Goal: Use online tool/utility: Utilize a website feature to perform a specific function

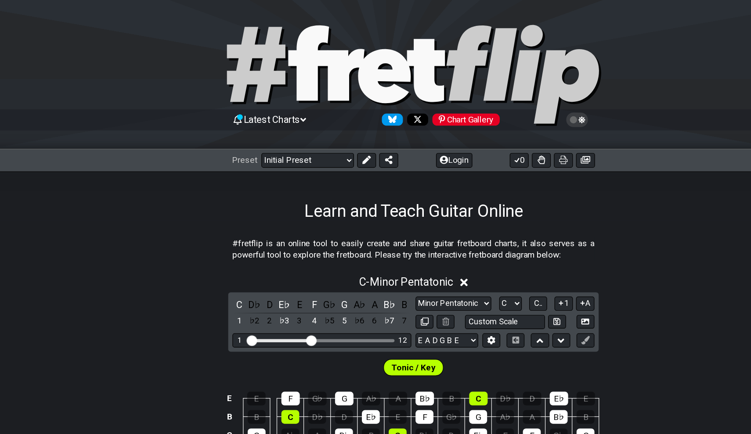
click at [404, 103] on div "Chart Gallery" at bounding box center [419, 100] width 56 height 10
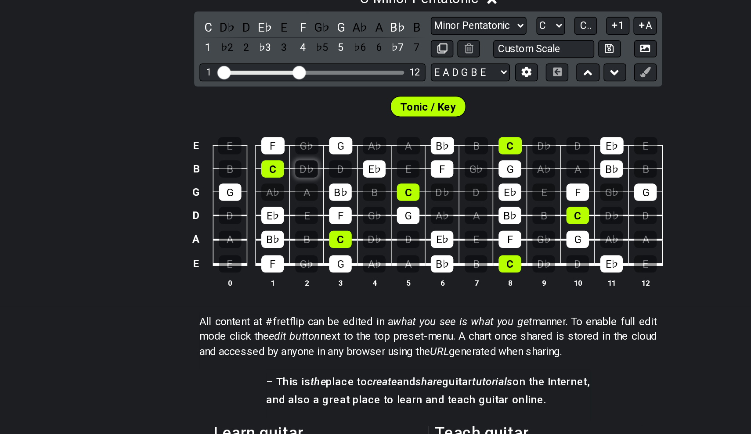
scroll to position [96, 0]
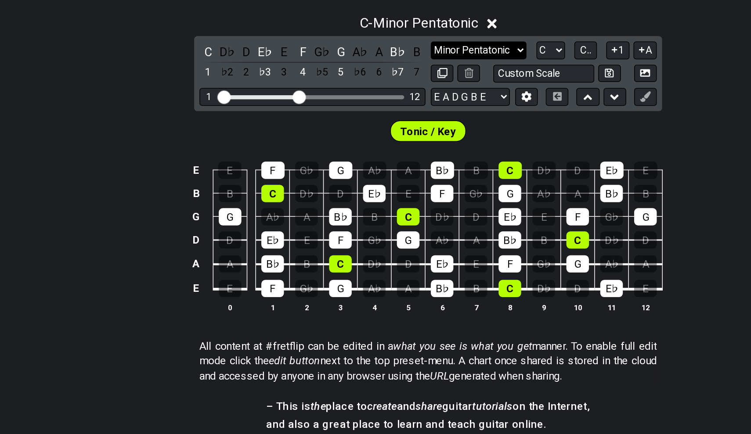
select select "Major / [PERSON_NAME]"
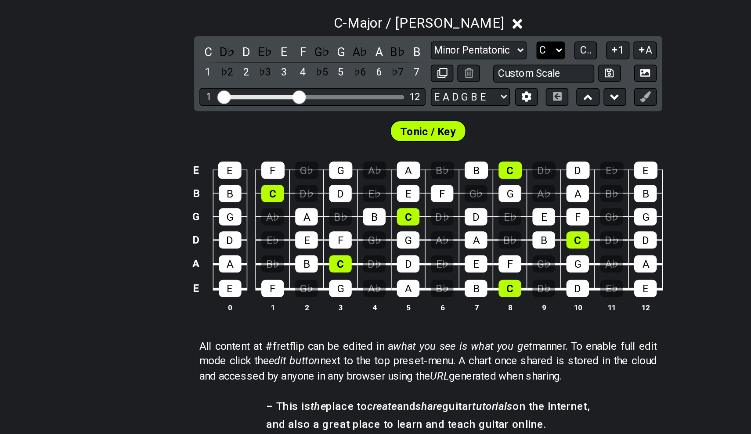
click at [447, 151] on select "A♭ A A♯ B♭ B C C♯ D♭ D D♯ E♭ E F F♯ G♭ G G♯" at bounding box center [456, 157] width 19 height 12
select select "A"
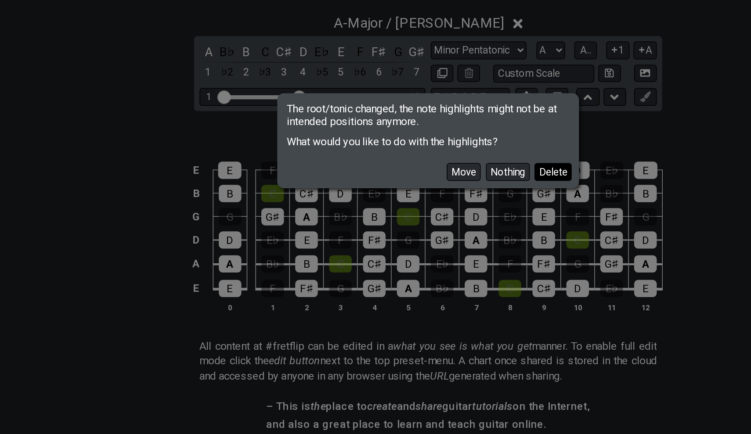
click at [446, 232] on button "Delete" at bounding box center [458, 238] width 25 height 12
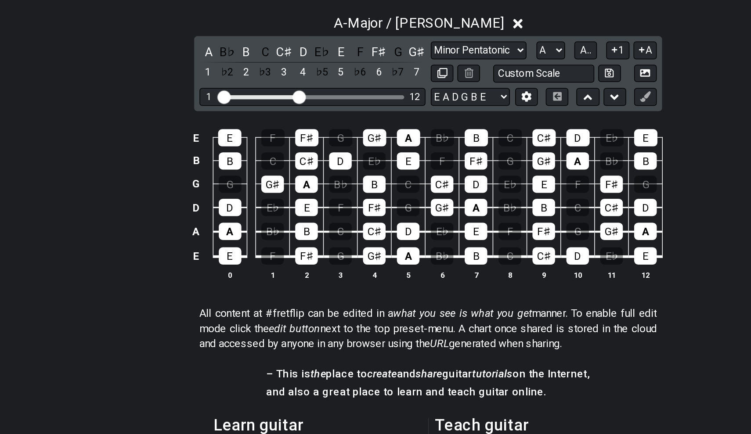
click at [233, 277] on td "E" at bounding box center [244, 285] width 22 height 17
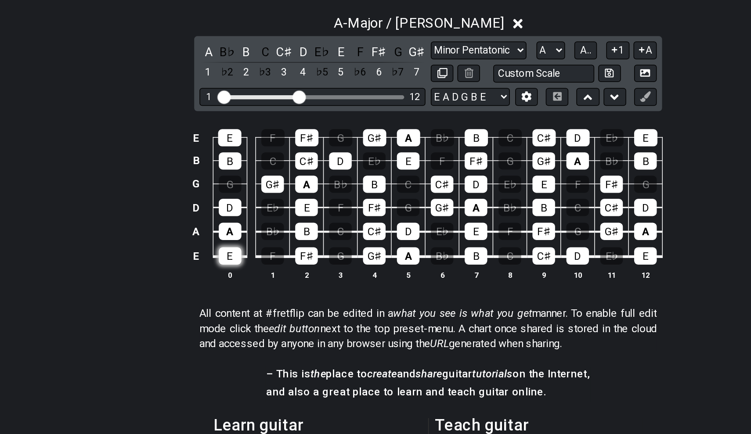
click at [237, 288] on div "E" at bounding box center [244, 293] width 15 height 11
click at [288, 288] on div "F♯" at bounding box center [295, 293] width 15 height 11
click at [332, 288] on div "G♯" at bounding box center [339, 293] width 15 height 11
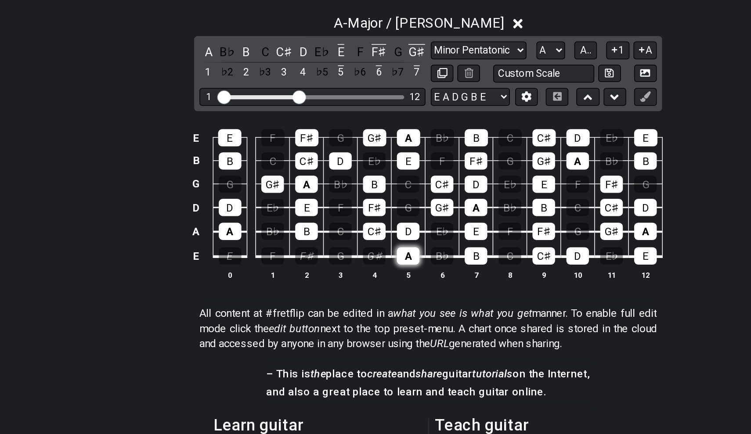
click at [355, 288] on div "A" at bounding box center [362, 293] width 15 height 11
click at [399, 288] on div "B" at bounding box center [406, 293] width 15 height 11
click at [444, 288] on div "C♯" at bounding box center [451, 293] width 15 height 11
click at [467, 288] on div "D" at bounding box center [474, 293] width 15 height 11
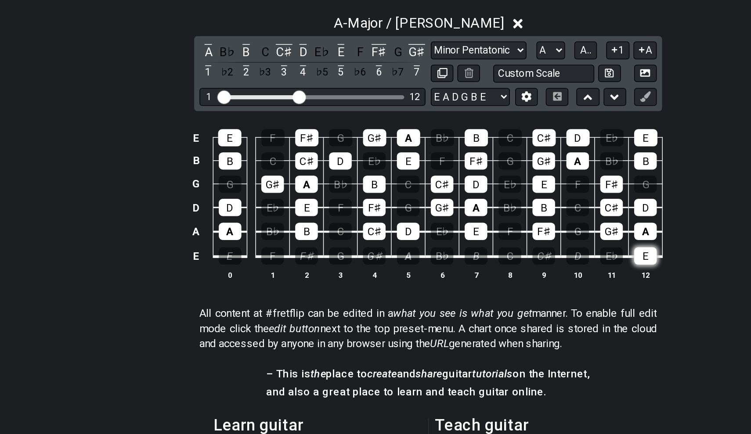
click at [511, 288] on div "E" at bounding box center [518, 293] width 15 height 11
click at [511, 255] on div "D" at bounding box center [518, 260] width 15 height 11
click at [489, 255] on div "C♯" at bounding box center [496, 260] width 15 height 11
click at [444, 255] on div "B" at bounding box center [451, 260] width 15 height 11
click at [396, 246] on td "A" at bounding box center [407, 254] width 22 height 16
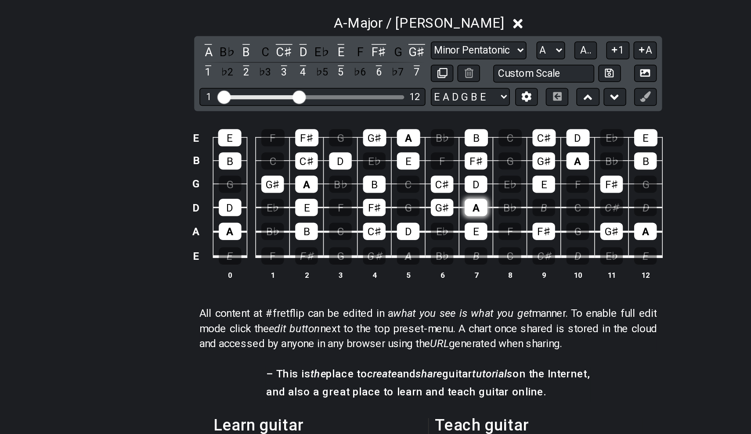
click at [399, 255] on div "A" at bounding box center [406, 260] width 15 height 11
click at [377, 255] on div "G♯" at bounding box center [384, 260] width 15 height 11
click at [332, 255] on div "F♯" at bounding box center [339, 260] width 15 height 11
click at [288, 255] on div "E" at bounding box center [295, 260] width 15 height 11
click at [237, 255] on div "D" at bounding box center [244, 260] width 15 height 11
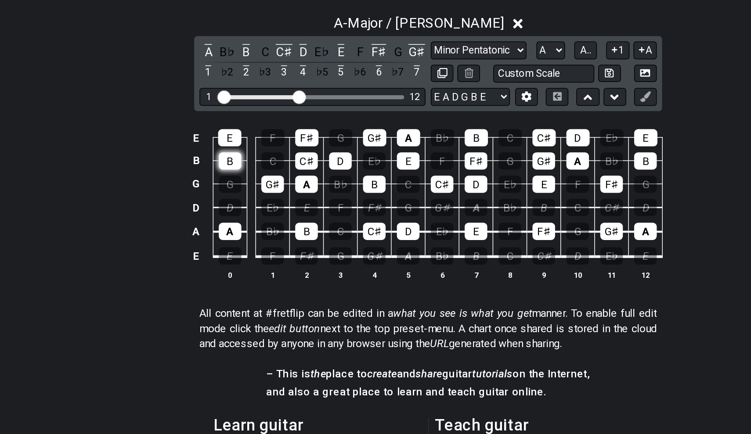
click at [237, 225] on div "B" at bounding box center [244, 230] width 15 height 11
click at [237, 209] on div "E" at bounding box center [244, 214] width 15 height 11
click at [265, 240] on div "G♯" at bounding box center [272, 245] width 15 height 11
click at [288, 240] on div "A" at bounding box center [295, 245] width 15 height 11
click at [288, 225] on div "C♯" at bounding box center [295, 230] width 15 height 11
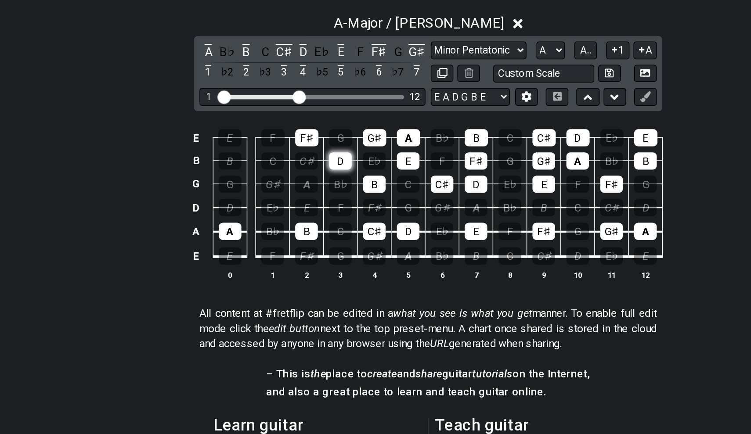
click at [310, 225] on div "D" at bounding box center [317, 230] width 15 height 11
click at [288, 209] on div "F♯" at bounding box center [295, 214] width 15 height 11
click at [332, 209] on div "G♯" at bounding box center [339, 214] width 15 height 11
click at [332, 240] on div "B" at bounding box center [339, 245] width 15 height 11
click at [355, 225] on div "E" at bounding box center [362, 230] width 15 height 11
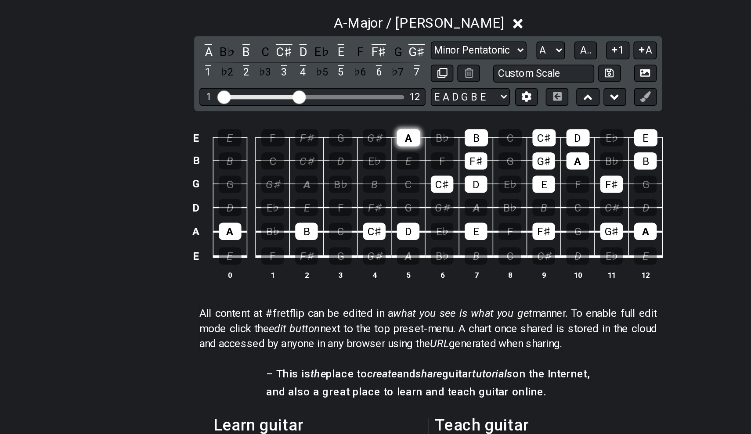
click at [355, 209] on div "A" at bounding box center [362, 214] width 15 height 11
click at [377, 240] on div "C♯" at bounding box center [384, 245] width 15 height 11
click at [396, 246] on td "A" at bounding box center [407, 254] width 22 height 16
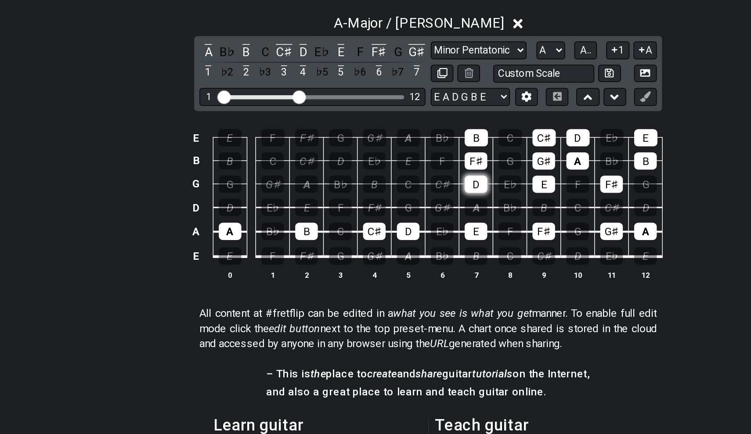
click at [399, 240] on div "D" at bounding box center [406, 245] width 15 height 11
click at [399, 225] on div "F♯" at bounding box center [406, 230] width 15 height 11
click at [399, 209] on div "B" at bounding box center [406, 214] width 15 height 11
click at [441, 215] on td "G♯" at bounding box center [452, 222] width 22 height 15
click at [444, 225] on div "G♯" at bounding box center [451, 230] width 15 height 11
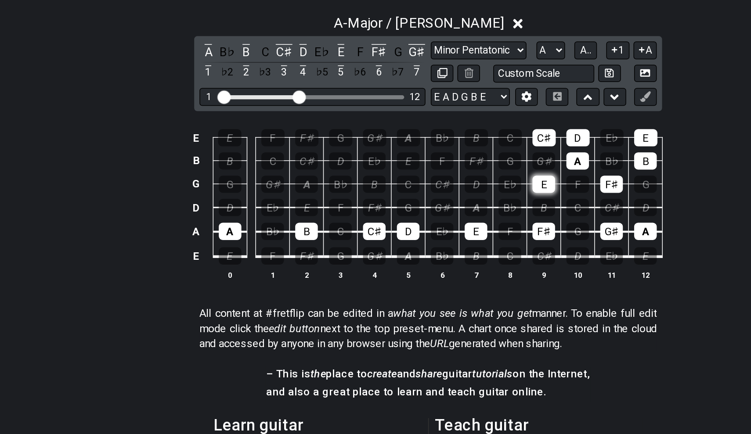
click at [444, 240] on div "E" at bounding box center [451, 245] width 15 height 11
click at [444, 209] on div "C♯" at bounding box center [451, 214] width 15 height 11
click at [467, 209] on div "D" at bounding box center [474, 214] width 15 height 11
click at [467, 225] on div "A" at bounding box center [474, 230] width 15 height 11
click at [489, 240] on div "F♯" at bounding box center [496, 245] width 15 height 11
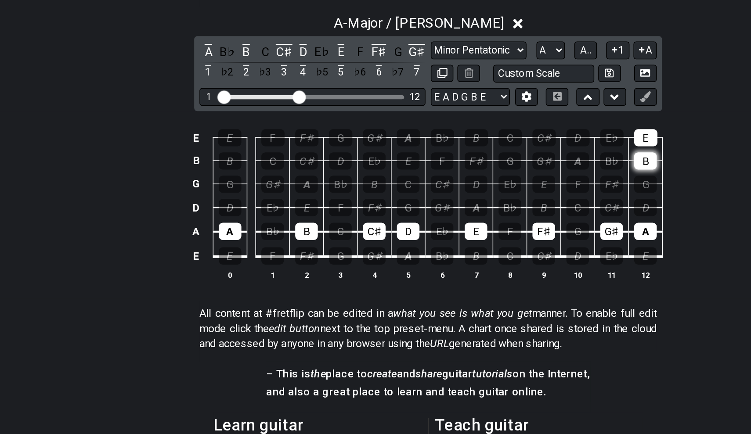
click at [511, 225] on div "B" at bounding box center [518, 230] width 15 height 11
click at [511, 209] on div "E" at bounding box center [518, 214] width 15 height 11
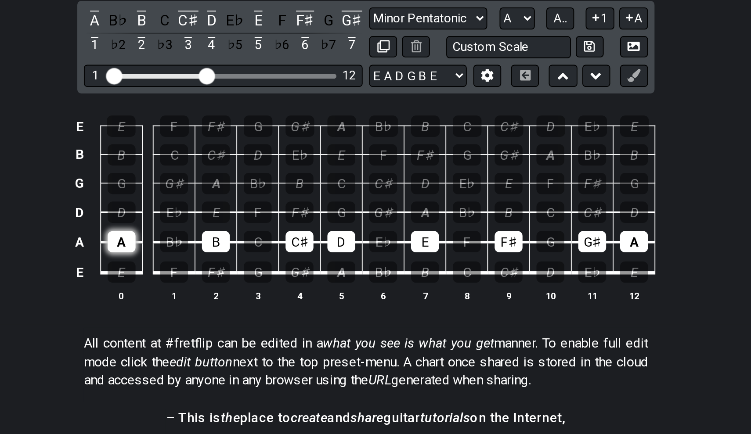
click at [237, 271] on div "A" at bounding box center [244, 276] width 15 height 11
click at [288, 271] on div "B" at bounding box center [295, 276] width 15 height 11
click at [329, 261] on td "C♯" at bounding box center [340, 269] width 22 height 16
click at [332, 271] on div "C♯" at bounding box center [339, 276] width 15 height 11
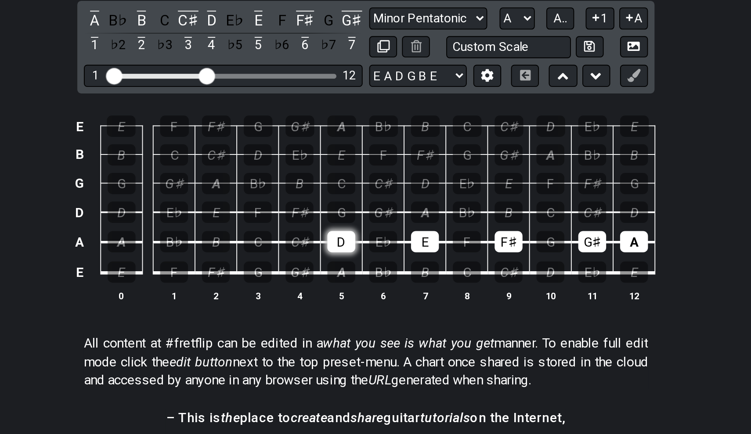
click at [355, 271] on div "D" at bounding box center [362, 276] width 15 height 11
click at [399, 271] on div "E" at bounding box center [406, 276] width 15 height 11
click at [444, 271] on div "F♯" at bounding box center [451, 276] width 15 height 11
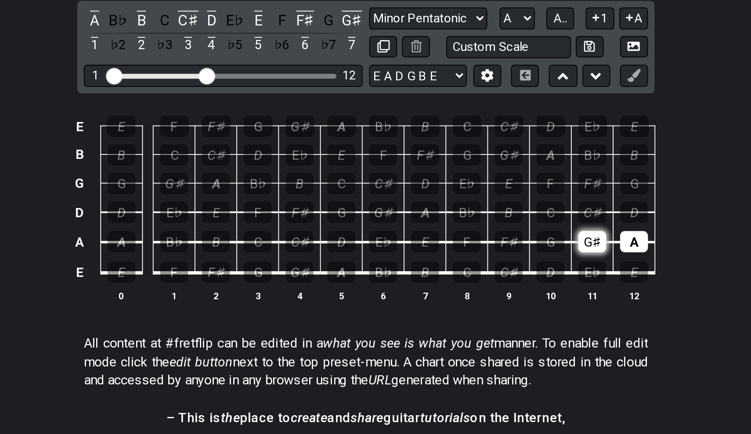
click at [489, 271] on div "G♯" at bounding box center [496, 276] width 15 height 11
click at [511, 271] on div "A" at bounding box center [518, 276] width 15 height 11
click at [355, 288] on div "A" at bounding box center [362, 293] width 15 height 11
click at [399, 288] on div "B" at bounding box center [406, 293] width 15 height 11
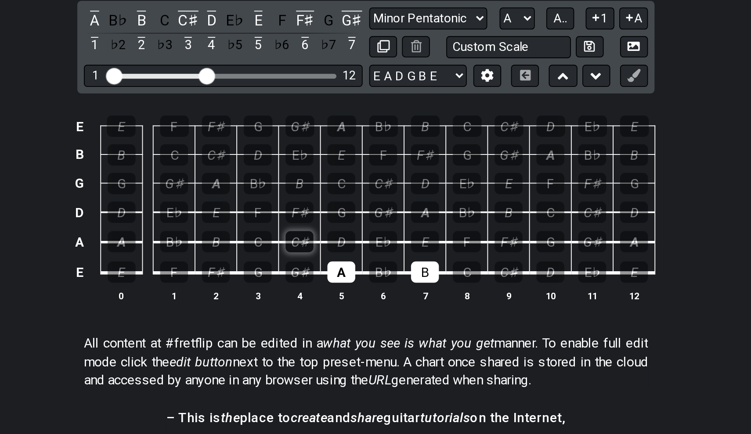
click at [332, 271] on div "C♯" at bounding box center [339, 276] width 15 height 11
click at [355, 271] on div "D" at bounding box center [362, 276] width 15 height 11
click at [399, 271] on div "E" at bounding box center [406, 276] width 15 height 11
click at [332, 255] on div "F♯" at bounding box center [339, 260] width 15 height 11
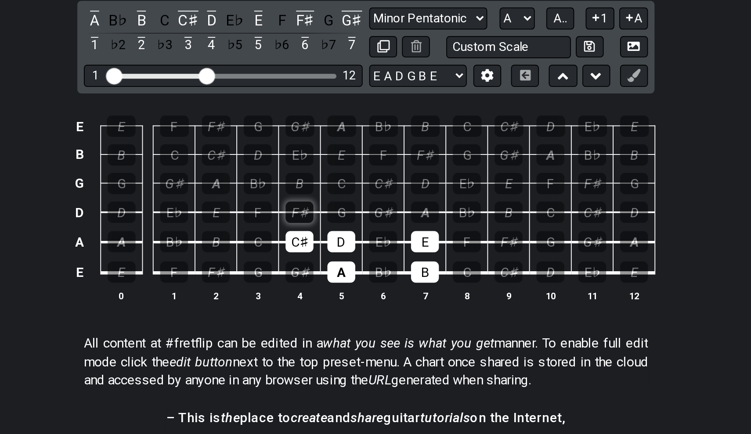
click at [332, 255] on div "F♯" at bounding box center [339, 260] width 15 height 11
click at [377, 255] on div "G♯" at bounding box center [384, 260] width 15 height 11
click at [399, 255] on div "A" at bounding box center [406, 260] width 15 height 11
click at [444, 271] on div "F♯" at bounding box center [451, 276] width 15 height 11
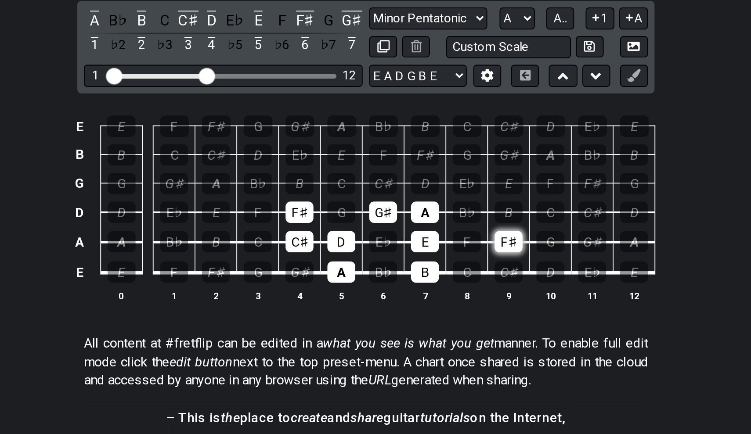
click at [444, 271] on div "F♯" at bounding box center [451, 276] width 15 height 11
click at [332, 271] on div "C♯" at bounding box center [339, 276] width 15 height 11
click at [444, 288] on div "C♯" at bounding box center [451, 293] width 15 height 11
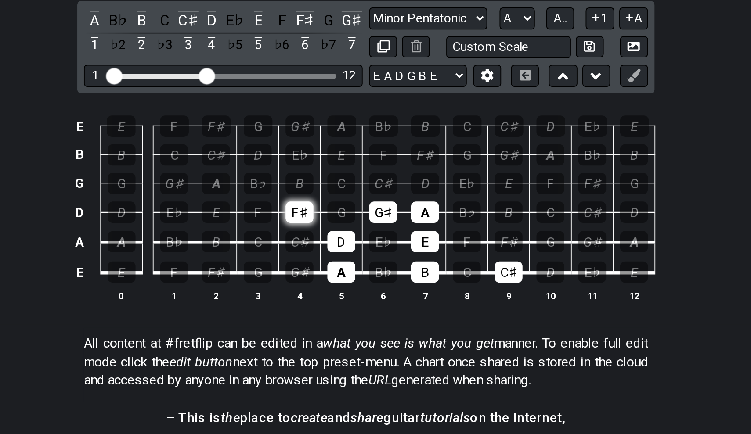
click at [332, 255] on div "F♯" at bounding box center [339, 260] width 15 height 11
click at [444, 271] on div "F♯" at bounding box center [451, 276] width 15 height 11
click at [332, 271] on div "C♯" at bounding box center [339, 276] width 15 height 11
click at [399, 288] on div "B" at bounding box center [406, 293] width 15 height 11
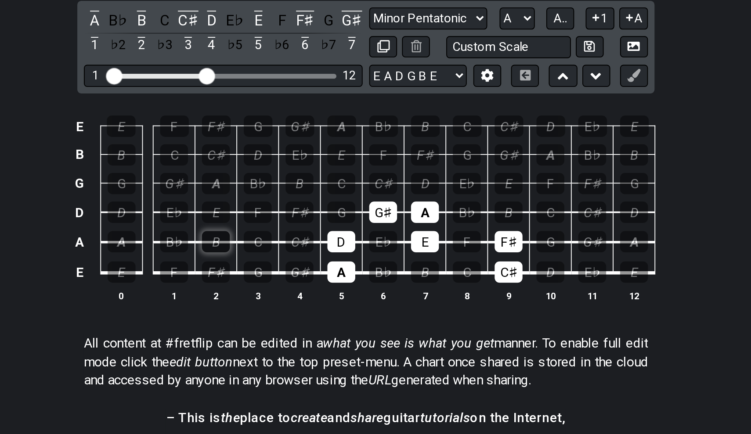
click at [288, 271] on div "B" at bounding box center [295, 276] width 15 height 11
click at [332, 271] on div "C♯" at bounding box center [339, 276] width 15 height 11
click at [288, 255] on div "E" at bounding box center [295, 260] width 15 height 11
click at [332, 255] on div "F♯" at bounding box center [339, 260] width 15 height 11
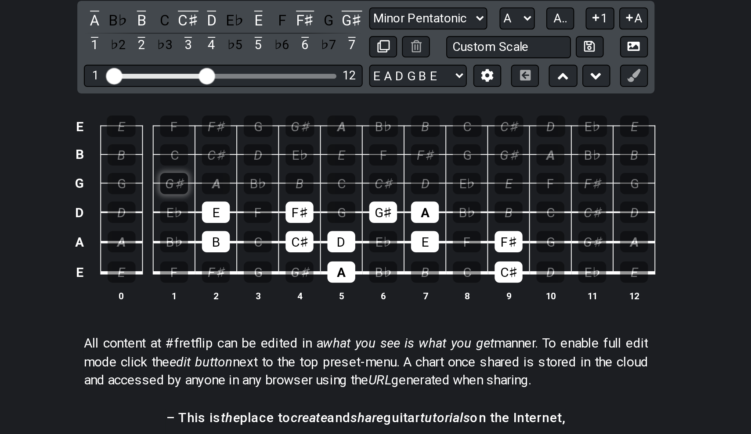
click at [265, 240] on div "G♯" at bounding box center [272, 245] width 15 height 11
click at [288, 240] on div "A" at bounding box center [295, 245] width 15 height 11
click at [377, 255] on div "G♯" at bounding box center [384, 260] width 15 height 11
click at [399, 255] on div "A" at bounding box center [406, 260] width 15 height 11
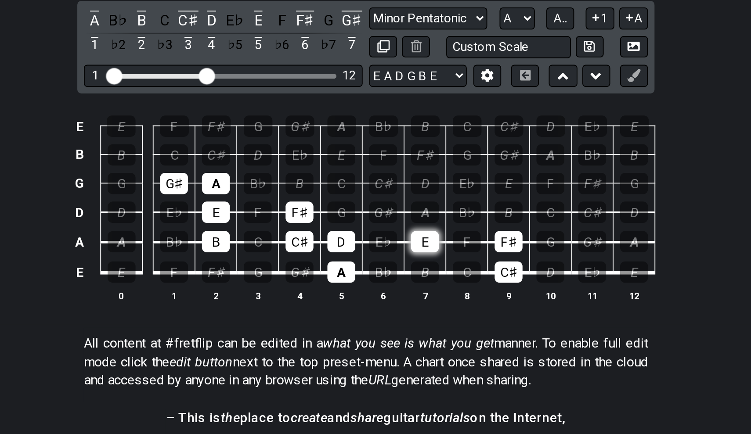
click at [399, 271] on div "E" at bounding box center [406, 276] width 15 height 11
click at [441, 261] on td "F♯" at bounding box center [452, 269] width 22 height 16
click at [444, 271] on div "F♯" at bounding box center [451, 276] width 15 height 11
click at [444, 288] on div "C♯" at bounding box center [451, 293] width 15 height 11
click at [422, 288] on div "C" at bounding box center [429, 293] width 15 height 11
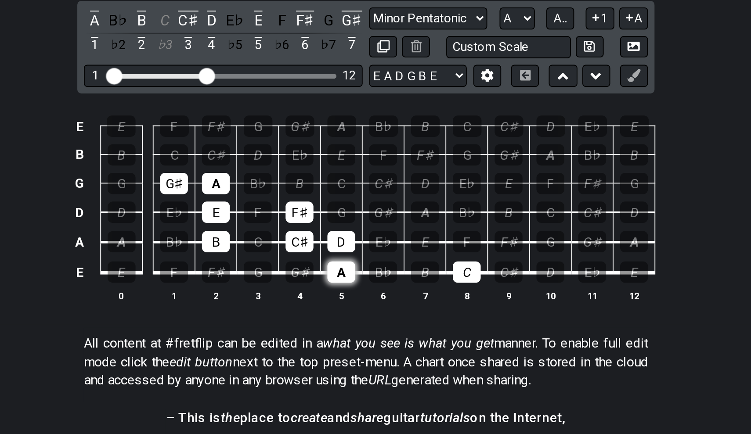
click at [355, 288] on div "A" at bounding box center [362, 293] width 15 height 11
click at [355, 271] on div "D" at bounding box center [362, 276] width 15 height 11
click at [332, 271] on div "C♯" at bounding box center [339, 276] width 15 height 11
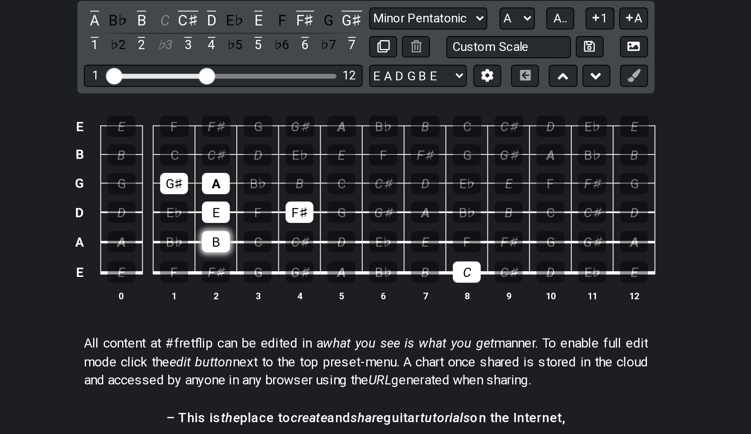
click at [288, 271] on div "B" at bounding box center [295, 276] width 15 height 11
click at [288, 255] on div "E" at bounding box center [295, 260] width 15 height 11
click at [265, 240] on div "G♯" at bounding box center [272, 245] width 15 height 11
click at [288, 240] on div "A" at bounding box center [295, 245] width 15 height 11
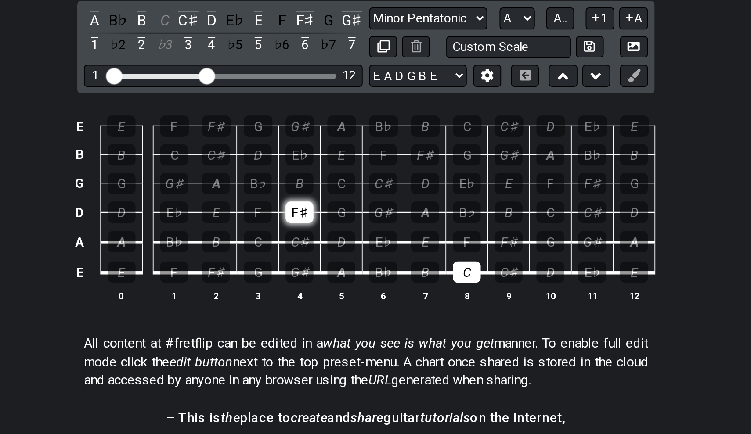
click at [332, 255] on div "F♯" at bounding box center [339, 260] width 15 height 11
click at [418, 277] on td "C" at bounding box center [429, 285] width 22 height 17
click at [422, 288] on div "C" at bounding box center [429, 293] width 15 height 11
click at [310, 271] on div "C" at bounding box center [317, 276] width 15 height 11
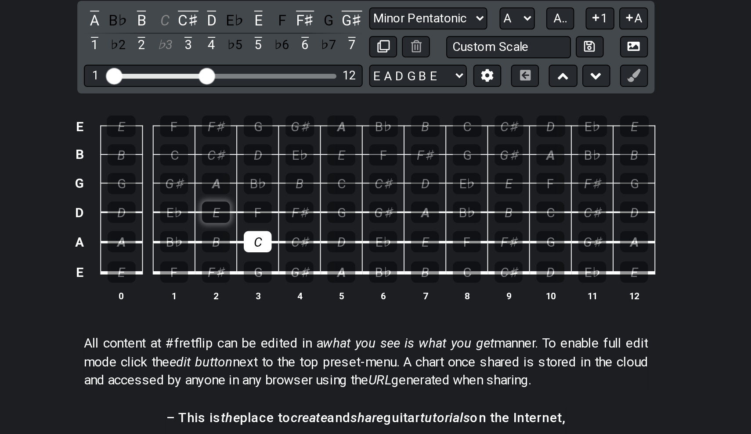
click at [288, 255] on div "E" at bounding box center [295, 260] width 15 height 11
click at [237, 255] on div "D" at bounding box center [244, 260] width 15 height 11
click at [310, 255] on div "F" at bounding box center [317, 260] width 15 height 11
click at [237, 240] on div "G" at bounding box center [244, 245] width 15 height 11
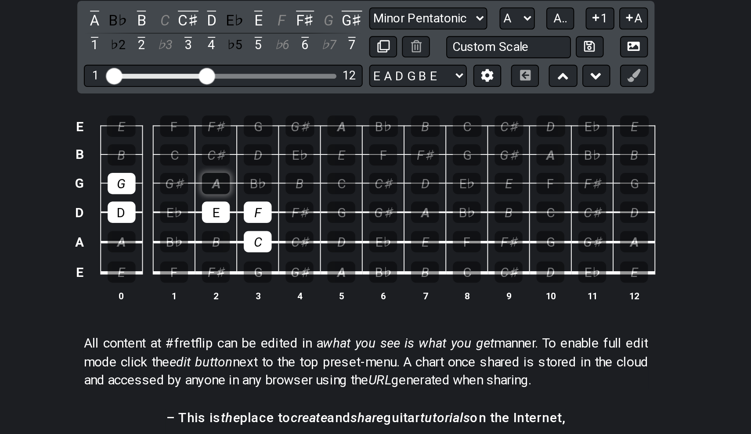
click at [288, 240] on div "A" at bounding box center [295, 245] width 15 height 11
click at [332, 240] on div "B" at bounding box center [339, 245] width 15 height 11
click at [265, 225] on div "C" at bounding box center [272, 230] width 15 height 11
click at [355, 240] on div "C" at bounding box center [362, 245] width 15 height 11
click at [262, 215] on td "C" at bounding box center [273, 222] width 22 height 15
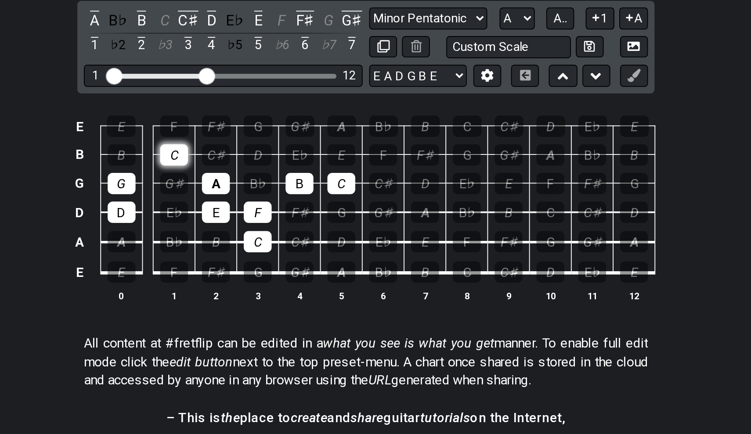
click at [265, 225] on div "C" at bounding box center [272, 230] width 15 height 11
click at [237, 255] on div "D" at bounding box center [244, 260] width 15 height 11
click at [237, 240] on div "G" at bounding box center [244, 245] width 15 height 11
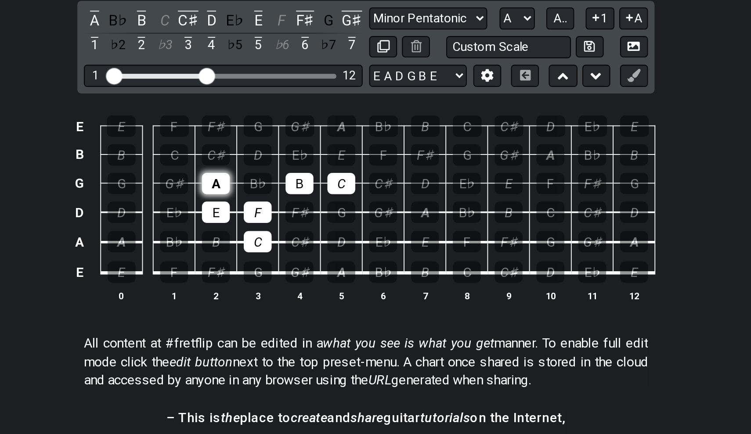
click at [288, 240] on div "A" at bounding box center [295, 245] width 15 height 11
click at [288, 255] on div "E" at bounding box center [295, 260] width 15 height 11
click at [310, 255] on div "F" at bounding box center [317, 260] width 15 height 11
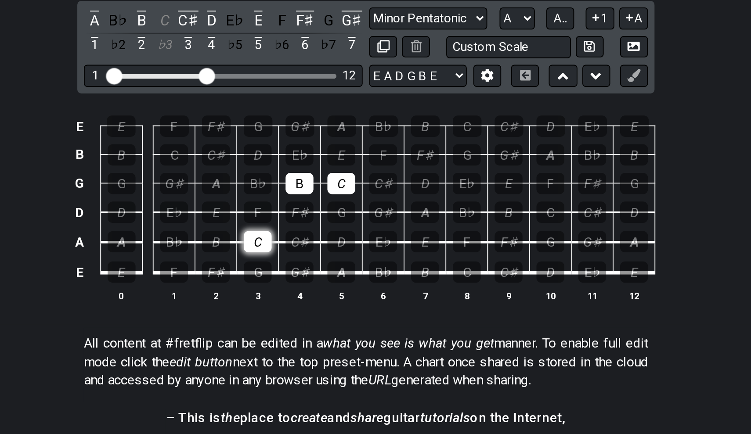
click at [310, 271] on div "C" at bounding box center [317, 276] width 15 height 11
click at [332, 240] on div "B" at bounding box center [339, 245] width 15 height 11
click at [355, 240] on div "C" at bounding box center [362, 245] width 15 height 11
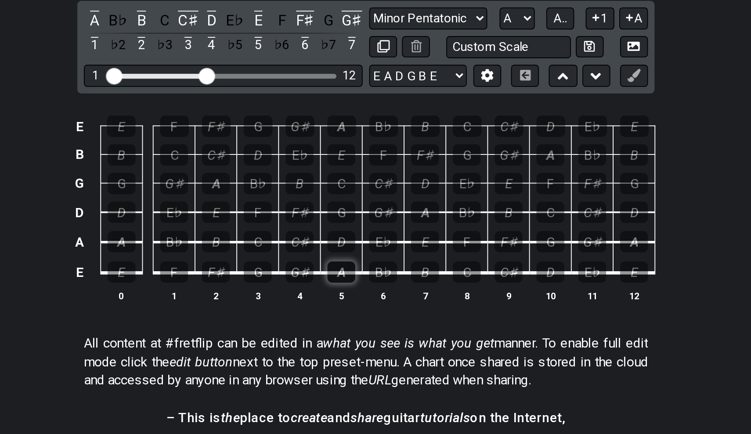
click at [355, 288] on div "A" at bounding box center [362, 293] width 15 height 11
click at [399, 288] on div "B" at bounding box center [406, 293] width 15 height 11
click at [332, 271] on div "C♯" at bounding box center [339, 276] width 15 height 11
click at [355, 271] on div "D" at bounding box center [362, 276] width 15 height 11
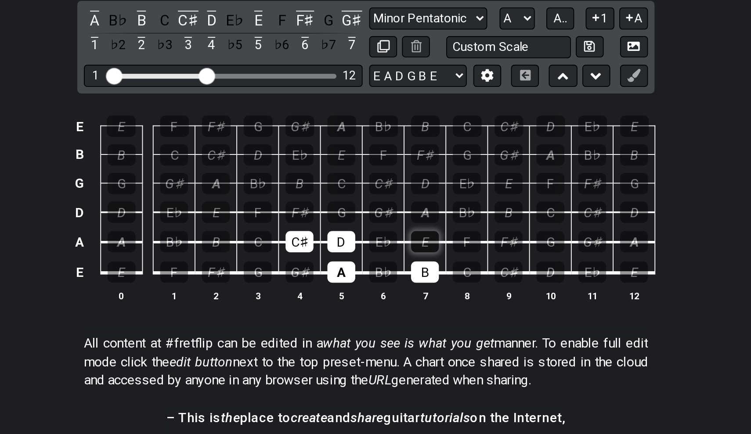
click at [399, 271] on div "E" at bounding box center [406, 276] width 15 height 11
click at [332, 255] on div "F♯" at bounding box center [339, 260] width 15 height 11
click at [377, 255] on div "G♯" at bounding box center [384, 260] width 15 height 11
click at [399, 255] on div "A" at bounding box center [406, 260] width 15 height 11
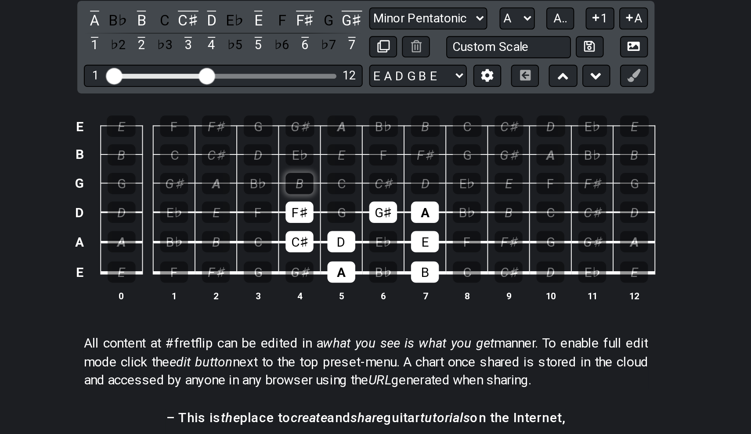
click at [332, 240] on div "B" at bounding box center [339, 245] width 15 height 11
click at [377, 240] on div "C♯" at bounding box center [384, 245] width 15 height 11
click at [399, 240] on div "D" at bounding box center [406, 245] width 15 height 11
click at [355, 225] on div "E" at bounding box center [362, 230] width 15 height 11
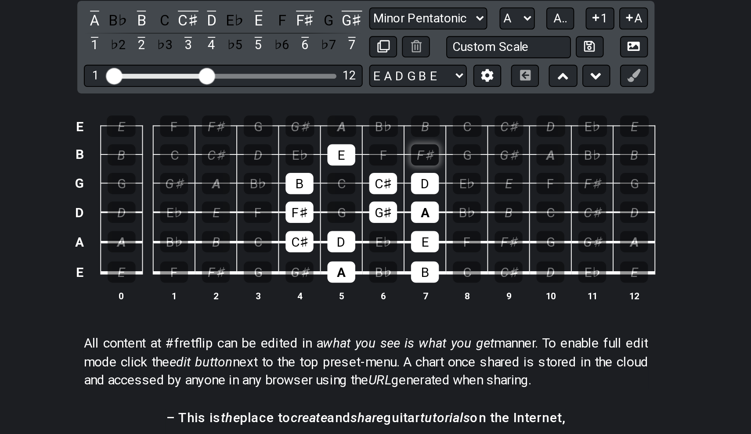
click at [399, 225] on div "F♯" at bounding box center [406, 230] width 15 height 11
click at [332, 209] on div "G♯" at bounding box center [339, 214] width 15 height 11
click at [355, 209] on div "A" at bounding box center [362, 214] width 15 height 11
click at [377, 255] on div "G♯" at bounding box center [384, 260] width 15 height 11
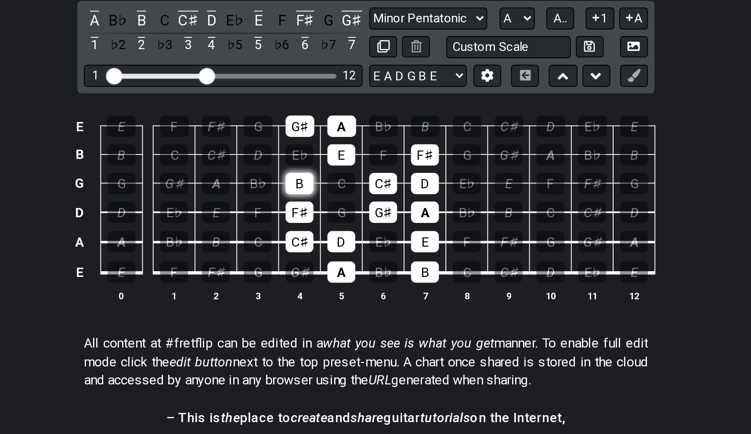
click at [332, 240] on div "B" at bounding box center [339, 245] width 15 height 11
click at [355, 225] on div "E" at bounding box center [362, 230] width 15 height 11
click at [355, 209] on div "A" at bounding box center [362, 214] width 15 height 11
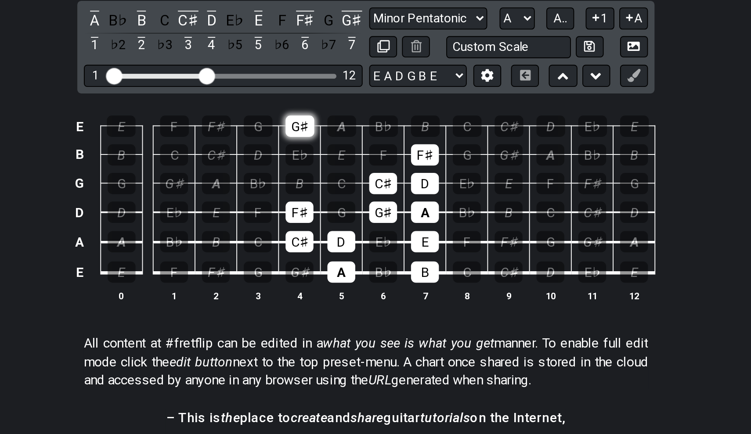
click at [332, 209] on div "G♯" at bounding box center [339, 214] width 15 height 11
click at [377, 240] on div "C♯" at bounding box center [384, 245] width 15 height 11
click at [399, 240] on div "D" at bounding box center [406, 245] width 15 height 11
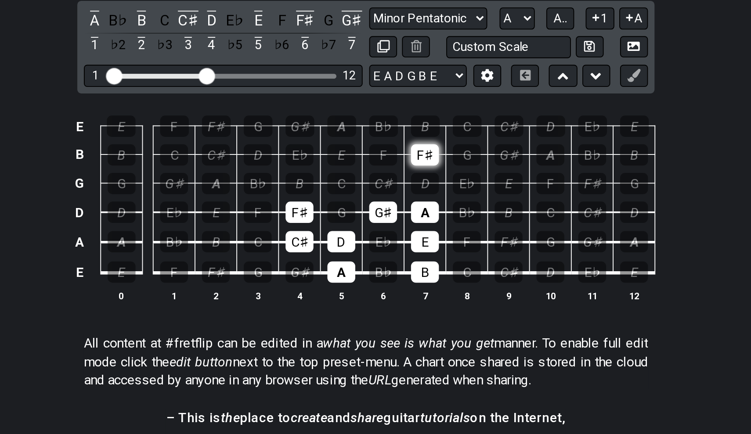
click at [399, 225] on div "F♯" at bounding box center [406, 230] width 15 height 11
click at [355, 288] on div "A" at bounding box center [362, 293] width 15 height 11
click at [355, 271] on div "D" at bounding box center [362, 276] width 15 height 11
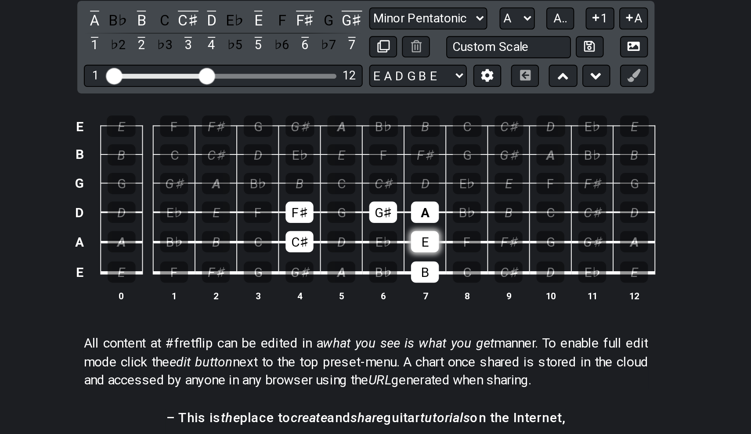
click at [399, 271] on div "E" at bounding box center [406, 276] width 15 height 11
click at [399, 288] on div "B" at bounding box center [406, 293] width 15 height 11
click at [332, 271] on div "C♯" at bounding box center [339, 276] width 15 height 11
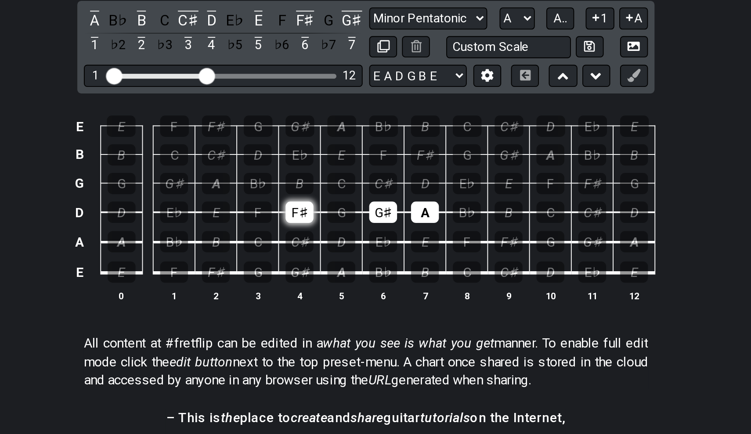
click at [332, 255] on div "F♯" at bounding box center [339, 260] width 15 height 11
click at [377, 255] on div "G♯" at bounding box center [384, 260] width 15 height 11
click at [399, 255] on div "A" at bounding box center [406, 260] width 15 height 11
click at [444, 255] on div "B" at bounding box center [451, 260] width 15 height 11
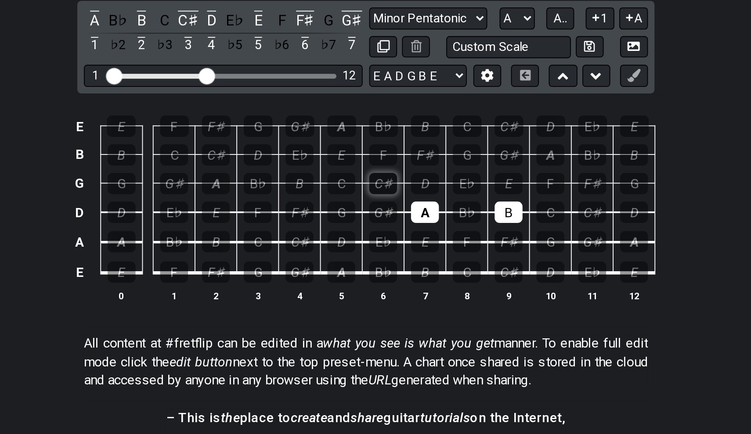
click at [377, 240] on div "C♯" at bounding box center [384, 245] width 15 height 11
click at [399, 240] on div "D" at bounding box center [406, 245] width 15 height 11
click at [444, 240] on div "E" at bounding box center [451, 245] width 15 height 11
click at [399, 225] on div "F♯" at bounding box center [406, 230] width 15 height 11
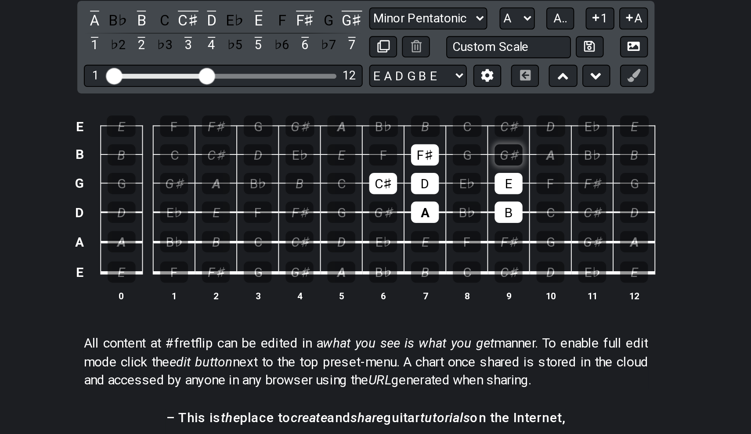
click at [444, 225] on div "G♯" at bounding box center [451, 230] width 15 height 11
click at [467, 225] on div "A" at bounding box center [474, 230] width 15 height 11
click at [377, 225] on div "F" at bounding box center [384, 230] width 15 height 11
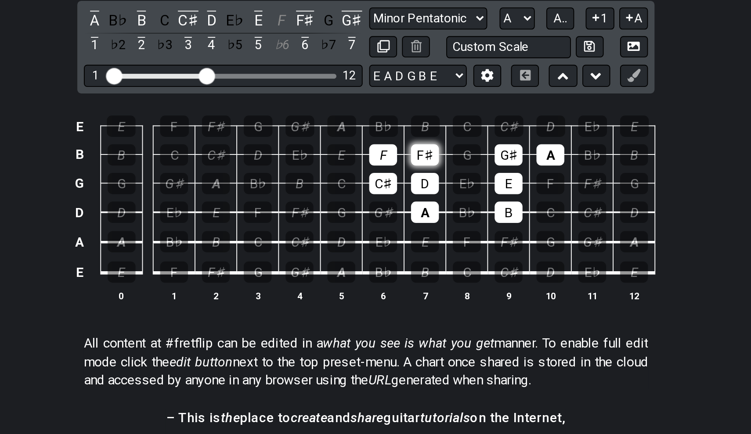
click at [399, 225] on div "F♯" at bounding box center [406, 230] width 15 height 11
click at [418, 215] on td "G" at bounding box center [429, 222] width 22 height 15
click at [422, 225] on div "G" at bounding box center [429, 230] width 15 height 11
click at [444, 225] on div "G♯" at bounding box center [451, 230] width 15 height 11
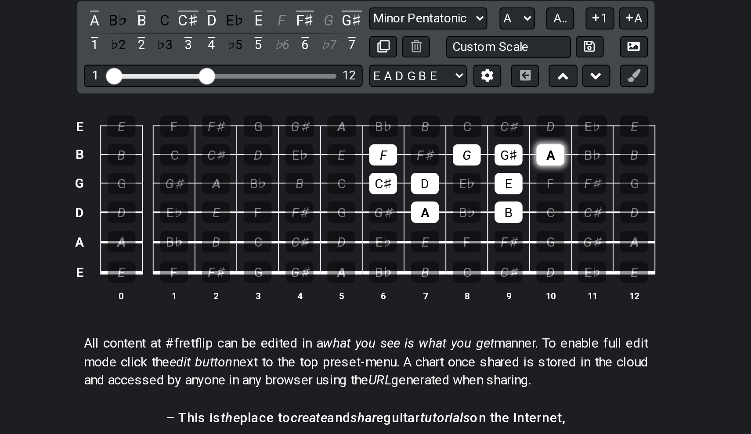
click at [467, 225] on div "A" at bounding box center [474, 230] width 15 height 11
click at [377, 225] on div "F" at bounding box center [384, 230] width 15 height 11
click at [399, 225] on div "F♯" at bounding box center [406, 230] width 15 height 11
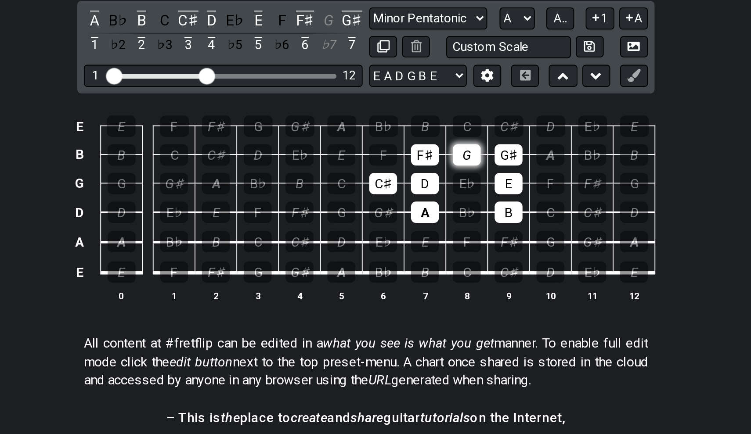
click at [422, 225] on div "G" at bounding box center [429, 230] width 15 height 11
click at [467, 225] on div "A" at bounding box center [474, 230] width 15 height 11
click at [377, 240] on div "C♯" at bounding box center [384, 245] width 15 height 11
click at [396, 246] on td "A" at bounding box center [407, 254] width 22 height 16
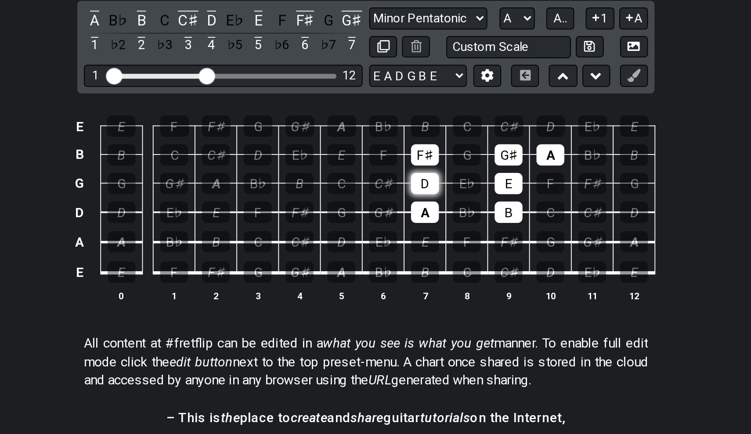
click at [399, 240] on div "D" at bounding box center [406, 245] width 15 height 11
click at [399, 255] on div "A" at bounding box center [406, 260] width 15 height 11
click at [399, 225] on div "F♯" at bounding box center [406, 230] width 15 height 11
click at [444, 225] on div "G♯" at bounding box center [451, 230] width 15 height 11
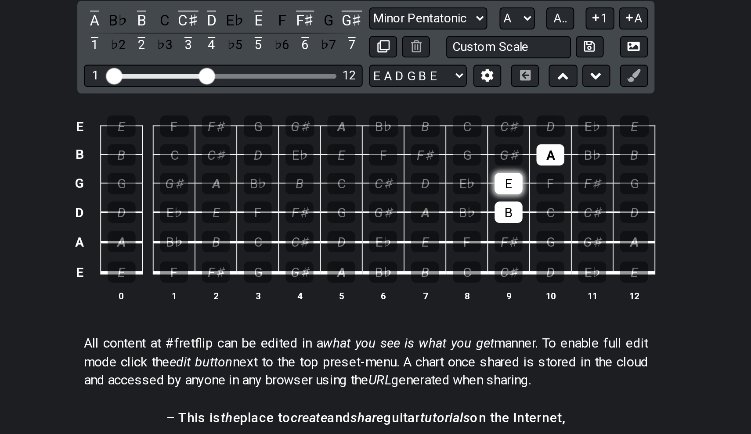
click at [444, 240] on div "E" at bounding box center [451, 245] width 15 height 11
click at [441, 246] on td "B" at bounding box center [452, 254] width 22 height 16
click at [444, 255] on div "B" at bounding box center [451, 260] width 15 height 11
click at [467, 225] on div "A" at bounding box center [474, 230] width 15 height 11
click at [355, 288] on div "A" at bounding box center [362, 293] width 15 height 11
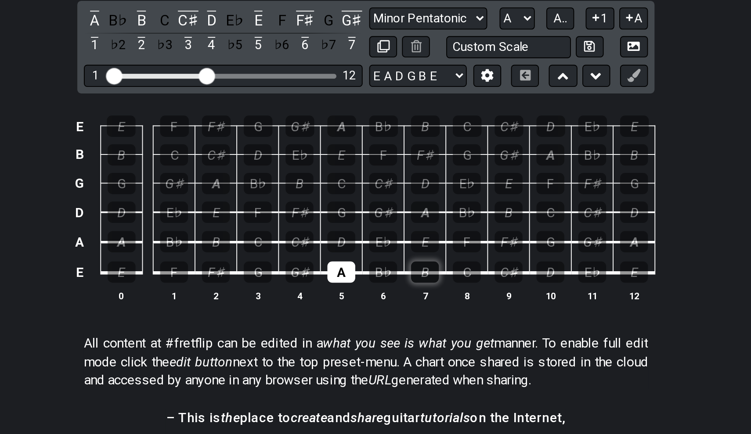
click at [399, 288] on div "B" at bounding box center [406, 293] width 15 height 11
click at [332, 271] on div "C♯" at bounding box center [339, 276] width 15 height 11
click at [355, 271] on div "D" at bounding box center [362, 276] width 15 height 11
click at [399, 271] on div "E" at bounding box center [406, 276] width 15 height 11
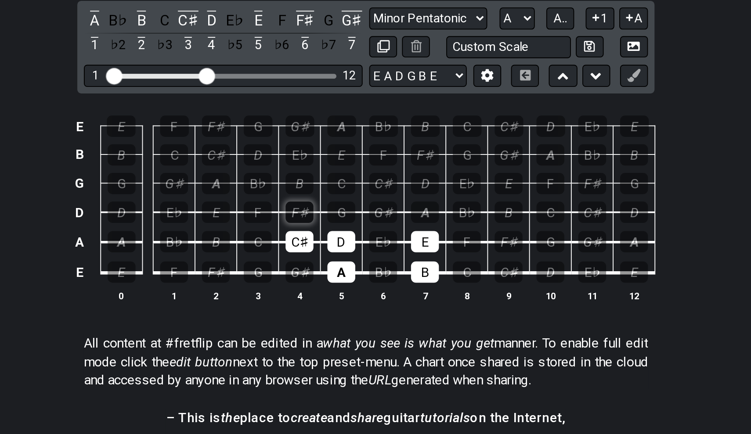
click at [332, 255] on div "F♯" at bounding box center [339, 260] width 15 height 11
click at [377, 255] on div "G♯" at bounding box center [384, 260] width 15 height 11
click at [399, 255] on div "A" at bounding box center [406, 260] width 15 height 11
click at [332, 240] on div "B" at bounding box center [339, 245] width 15 height 11
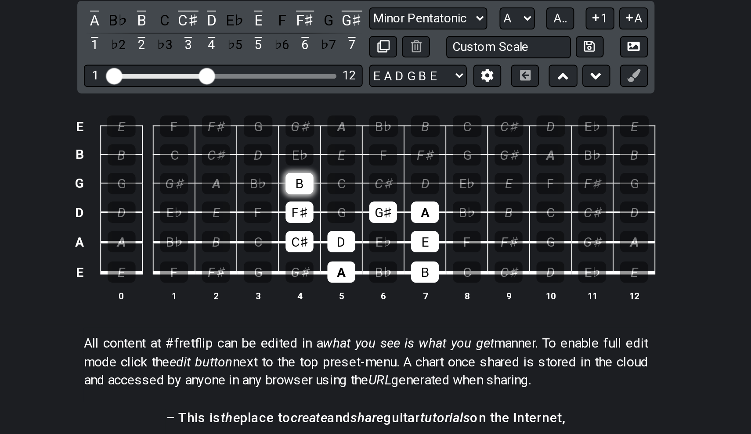
click at [332, 240] on div "B" at bounding box center [339, 245] width 15 height 11
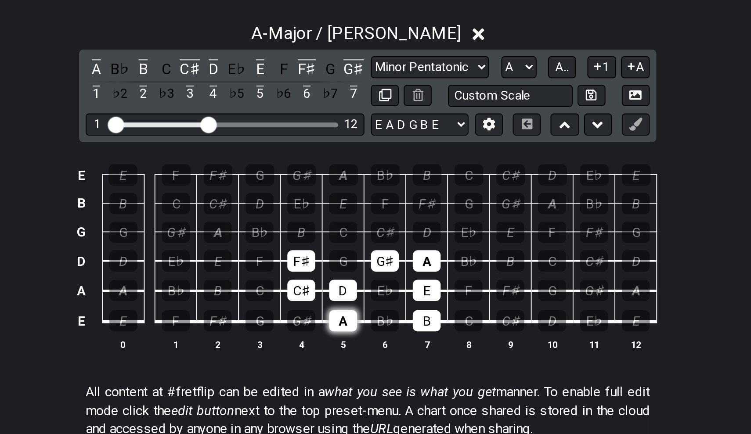
click at [355, 288] on div "A" at bounding box center [362, 293] width 15 height 11
click at [332, 271] on div "C♯" at bounding box center [339, 276] width 15 height 11
click at [355, 271] on div "D" at bounding box center [362, 276] width 15 height 11
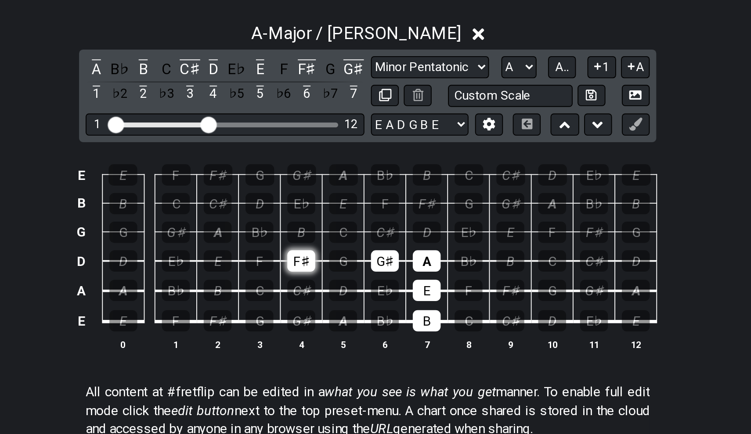
click at [332, 255] on div "F♯" at bounding box center [339, 260] width 15 height 11
click at [377, 255] on div "G♯" at bounding box center [384, 260] width 15 height 11
click at [399, 255] on div "A" at bounding box center [406, 260] width 15 height 11
click at [399, 271] on div "E" at bounding box center [406, 276] width 15 height 11
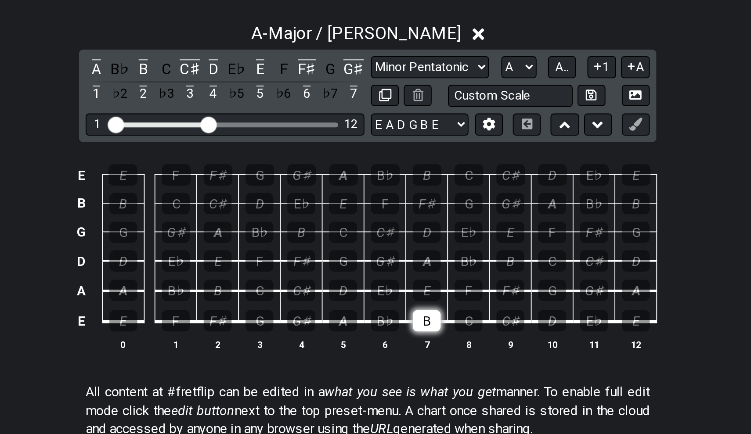
click at [399, 288] on div "B" at bounding box center [406, 293] width 15 height 11
click at [444, 288] on div "C♯" at bounding box center [451, 293] width 15 height 11
click at [377, 271] on div "E♭" at bounding box center [384, 276] width 15 height 11
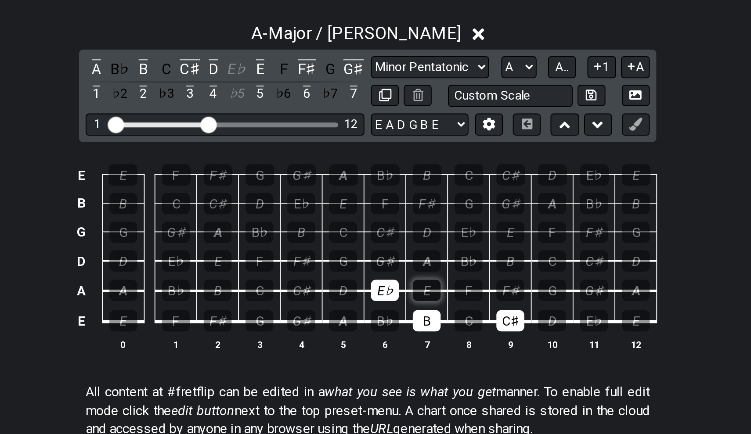
click at [399, 271] on div "E" at bounding box center [406, 276] width 15 height 11
click at [444, 271] on div "F♯" at bounding box center [451, 276] width 15 height 11
click at [377, 255] on div "G♯" at bounding box center [384, 260] width 15 height 11
click at [422, 255] on div "B♭" at bounding box center [429, 260] width 15 height 11
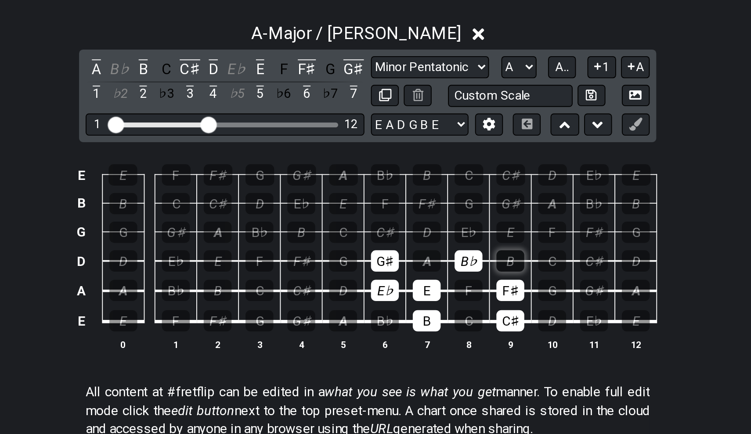
click at [444, 255] on div "B" at bounding box center [451, 260] width 15 height 11
